Goal: Information Seeking & Learning: Learn about a topic

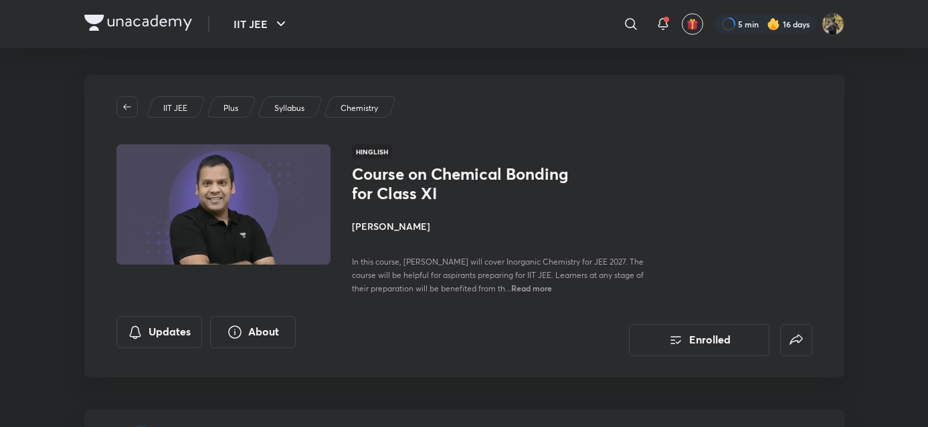
click at [116, 17] on img at bounding box center [138, 23] width 108 height 16
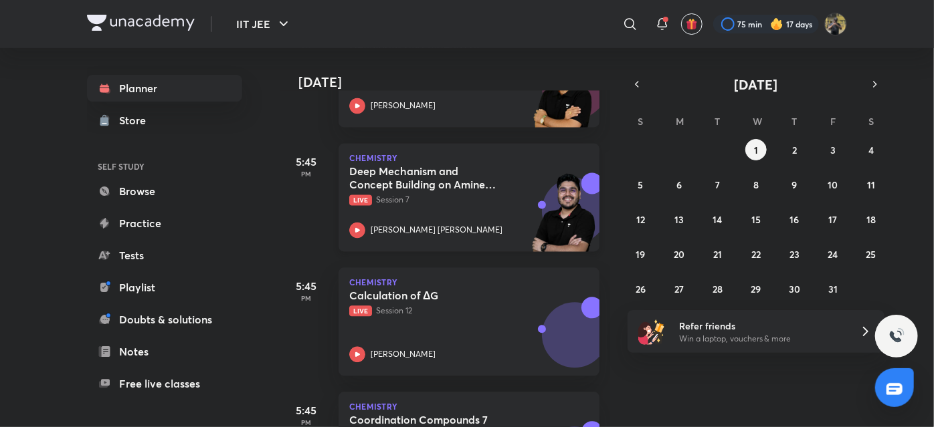
scroll to position [1405, 0]
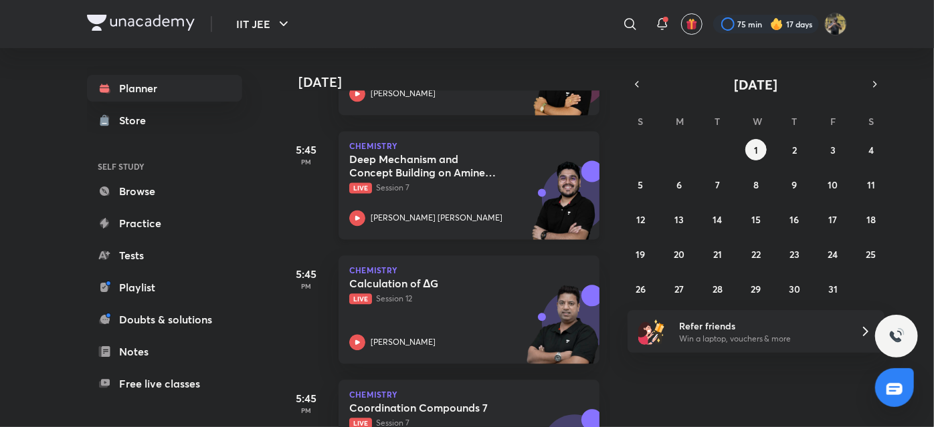
click at [457, 187] on p "Live Session 7" at bounding box center [454, 188] width 210 height 12
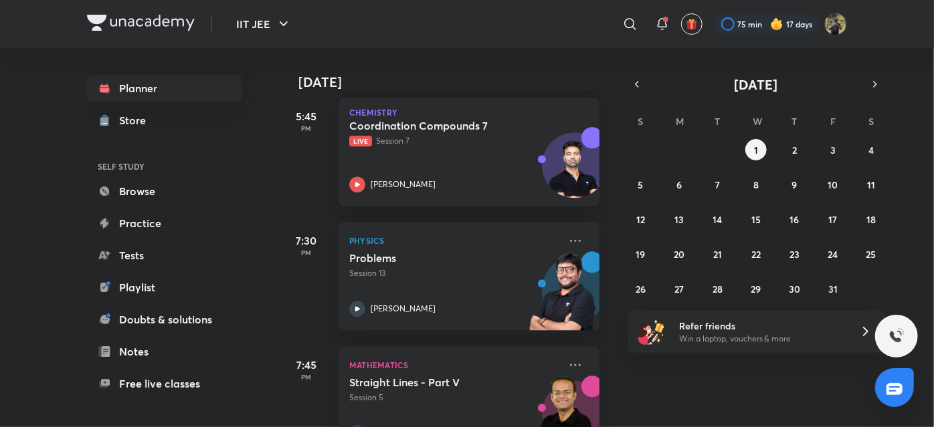
scroll to position [1550, 0]
